Goal: Task Accomplishment & Management: Manage account settings

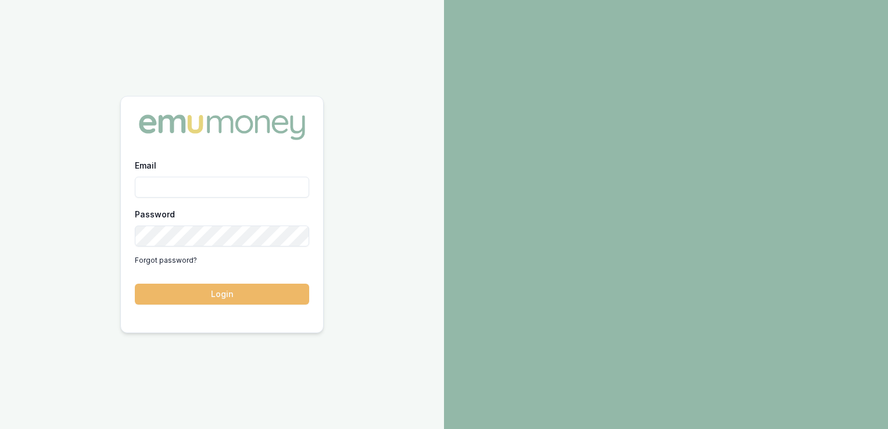
type input "[PERSON_NAME][EMAIL_ADDRESS][PERSON_NAME][DOMAIN_NAME]"
click at [228, 292] on button "Login" at bounding box center [222, 293] width 174 height 21
